Goal: Transaction & Acquisition: Download file/media

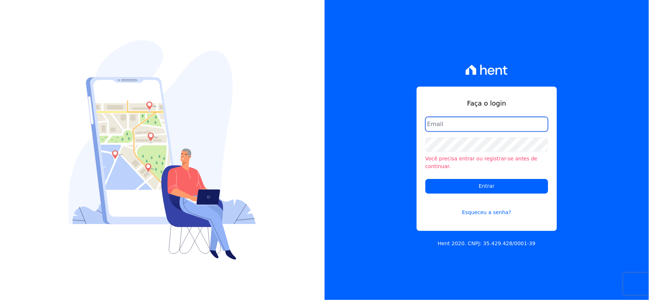
click at [463, 126] on input "email" at bounding box center [487, 124] width 123 height 15
type input "rh@cesariengenharia.com.br"
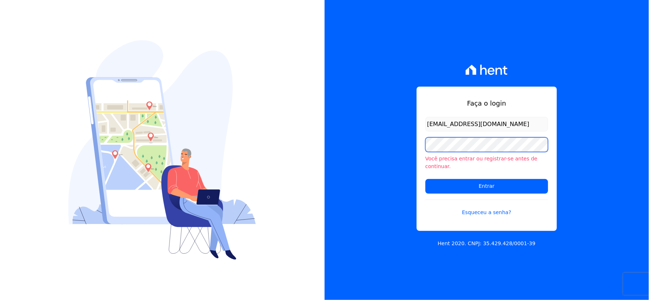
click at [284, 128] on div "Faça o login rh@cesariengenharia.com.br Você precisa entrar ou registrar-se ant…" at bounding box center [324, 150] width 649 height 300
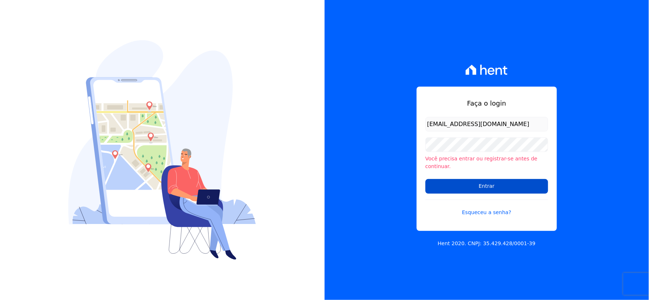
click at [442, 183] on input "Entrar" at bounding box center [487, 186] width 123 height 15
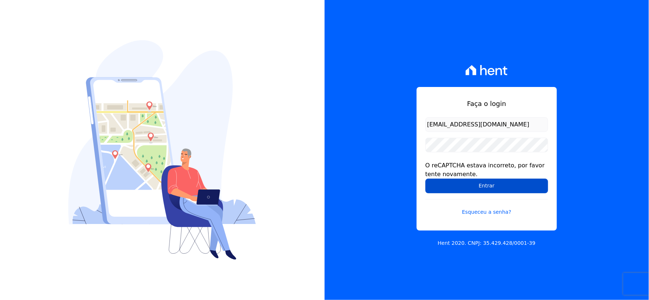
click at [443, 188] on input "Entrar" at bounding box center [487, 186] width 123 height 15
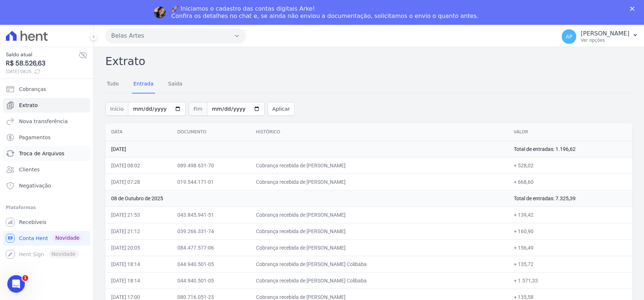
click at [38, 156] on span "Troca de Arquivos" at bounding box center [41, 153] width 45 height 7
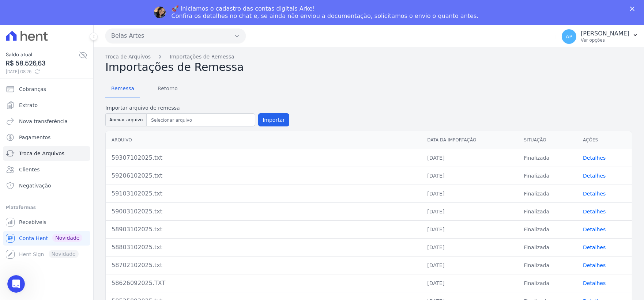
click at [166, 61] on h2 "Importações de Remessa" at bounding box center [368, 67] width 527 height 13
click at [167, 91] on span "Retorno" at bounding box center [167, 88] width 29 height 15
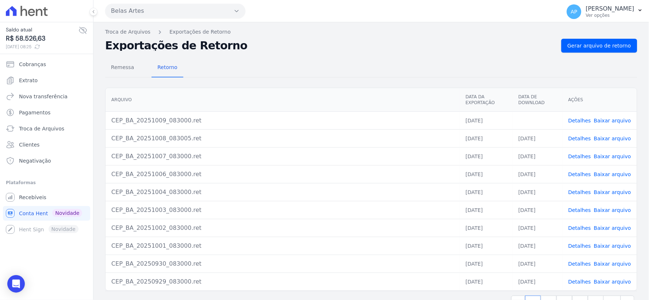
click at [608, 122] on link "Baixar arquivo" at bounding box center [612, 121] width 37 height 6
